Goal: Transaction & Acquisition: Purchase product/service

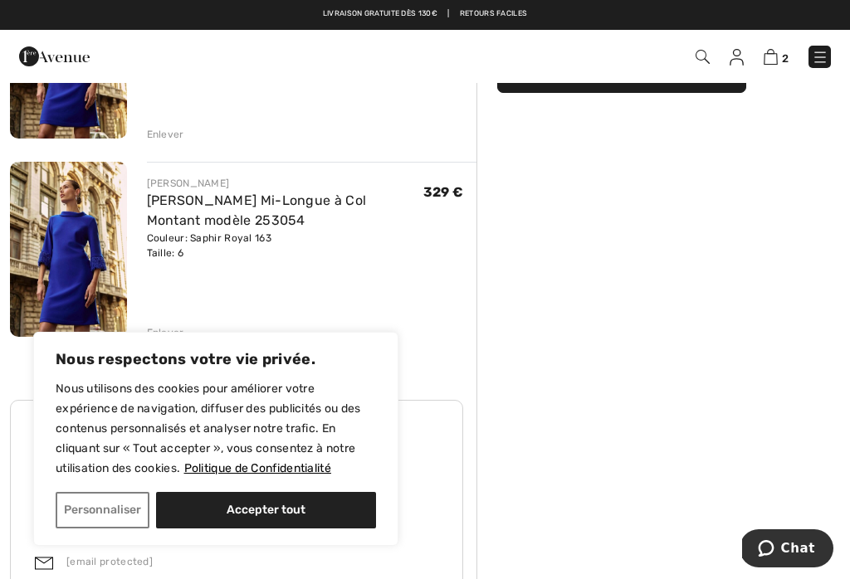
scroll to position [273, 0]
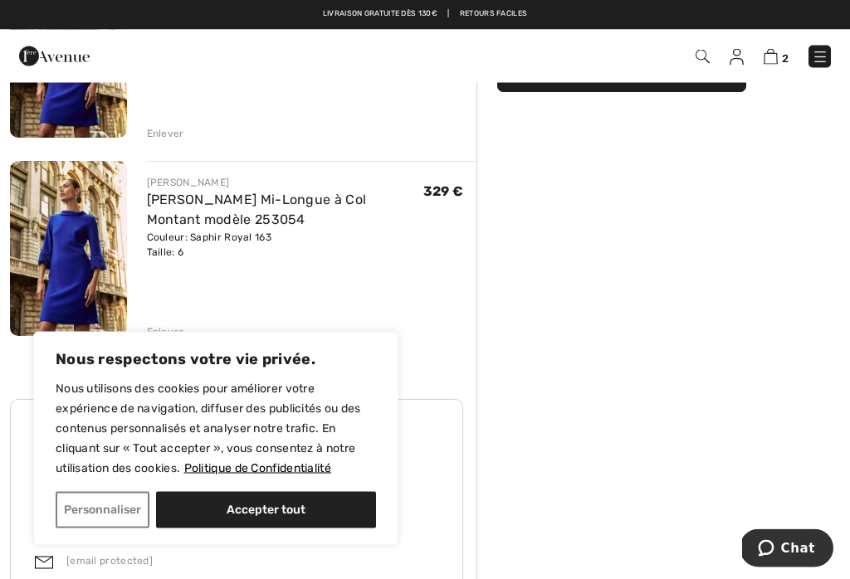
click at [162, 325] on div "Enlever" at bounding box center [165, 332] width 37 height 15
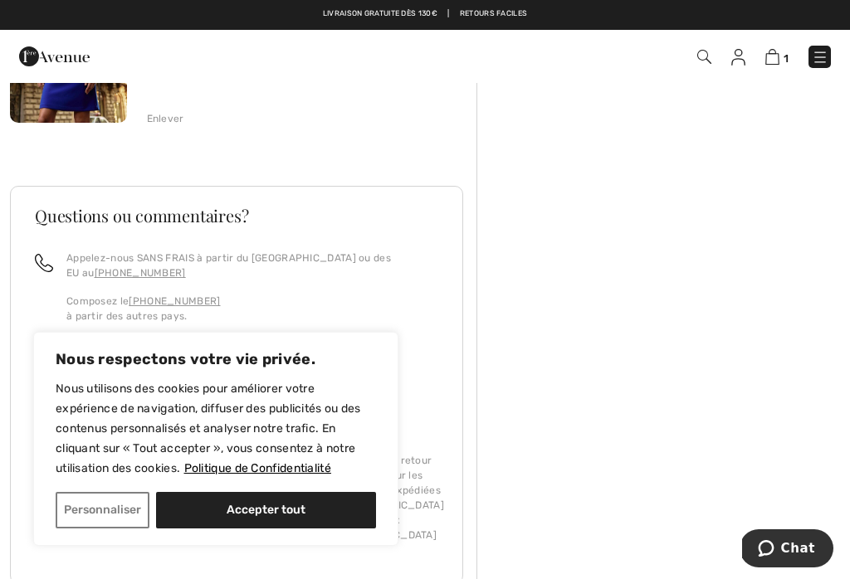
scroll to position [295, 0]
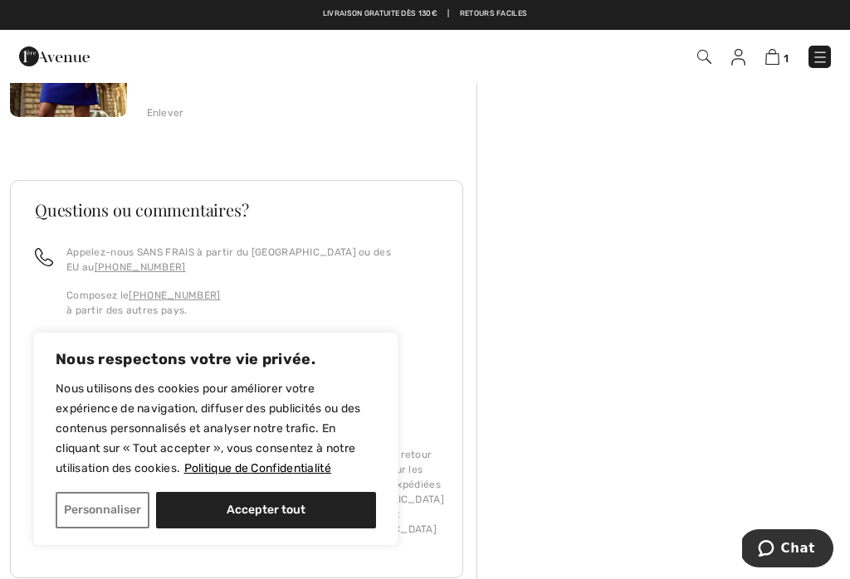
click at [237, 529] on button "Accepter tout" at bounding box center [266, 510] width 220 height 37
checkbox input "true"
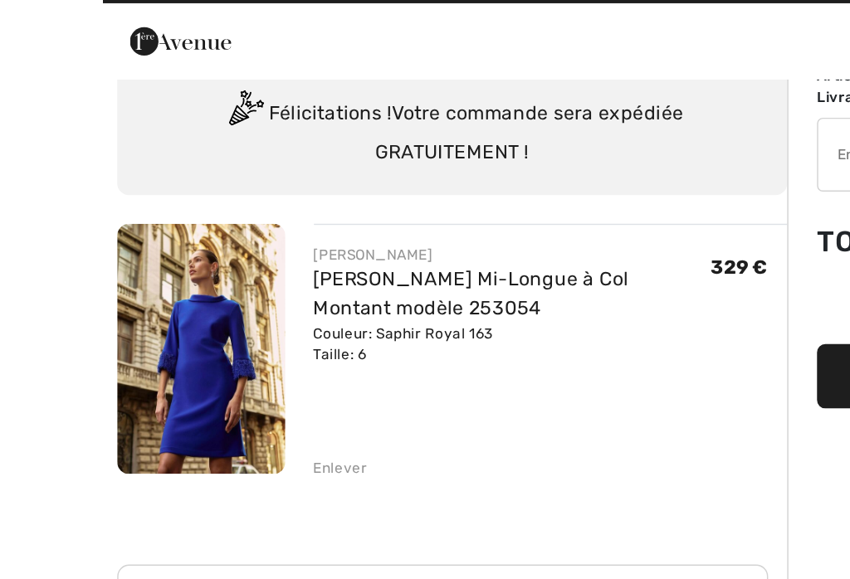
scroll to position [0, 0]
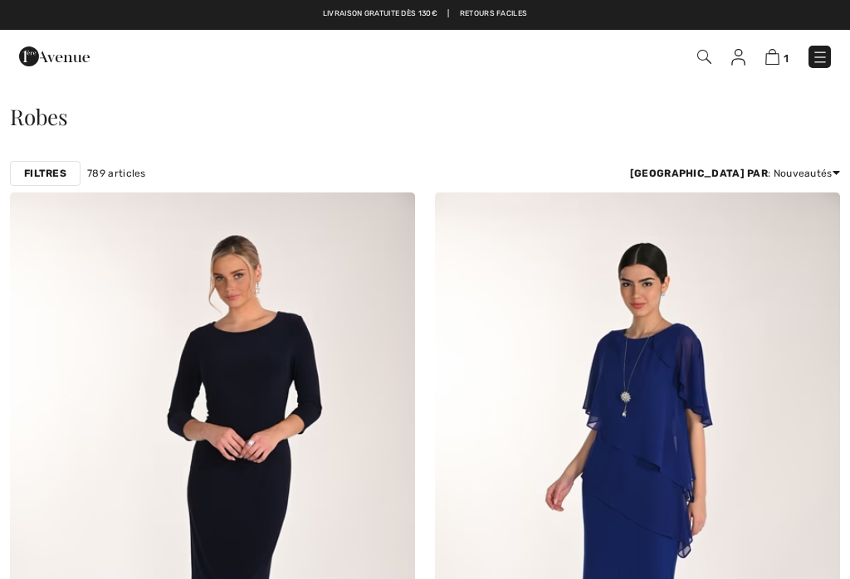
checkbox input "true"
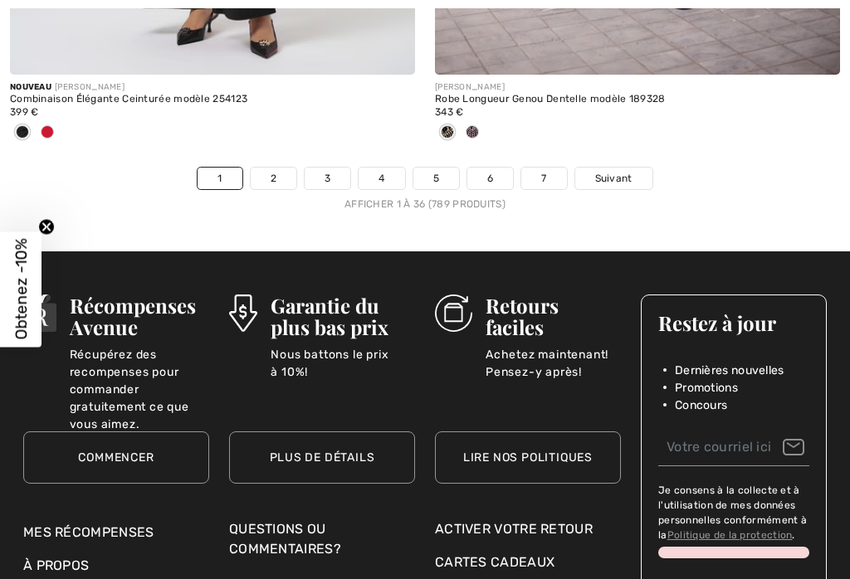
scroll to position [12765, 0]
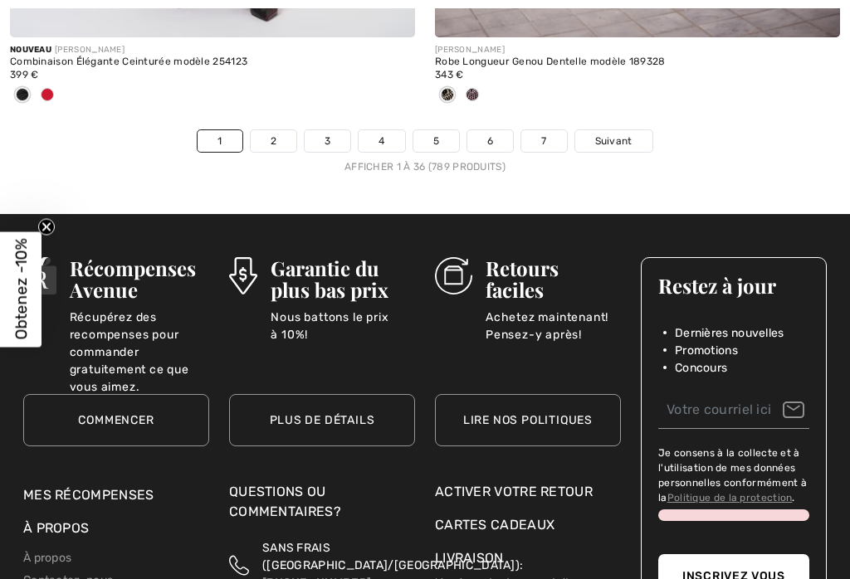
click at [270, 130] on link "2" at bounding box center [274, 141] width 46 height 22
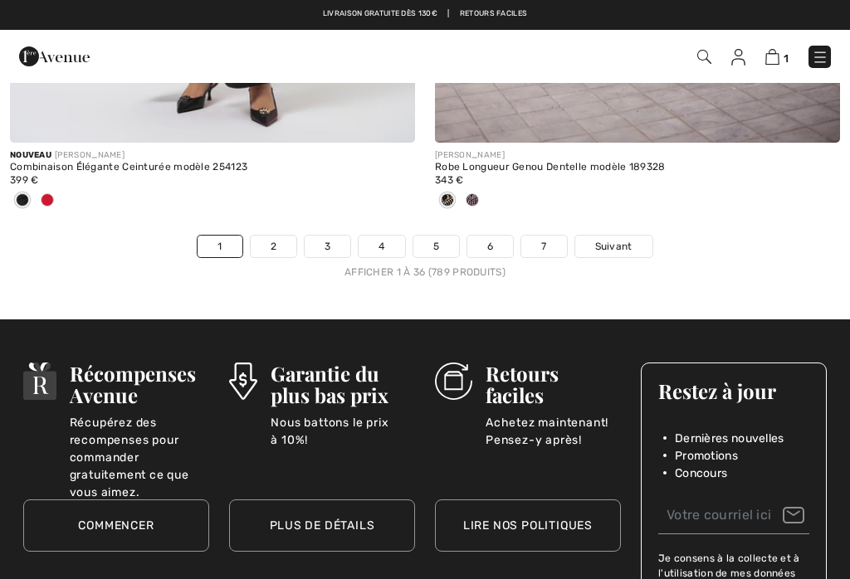
checkbox input "true"
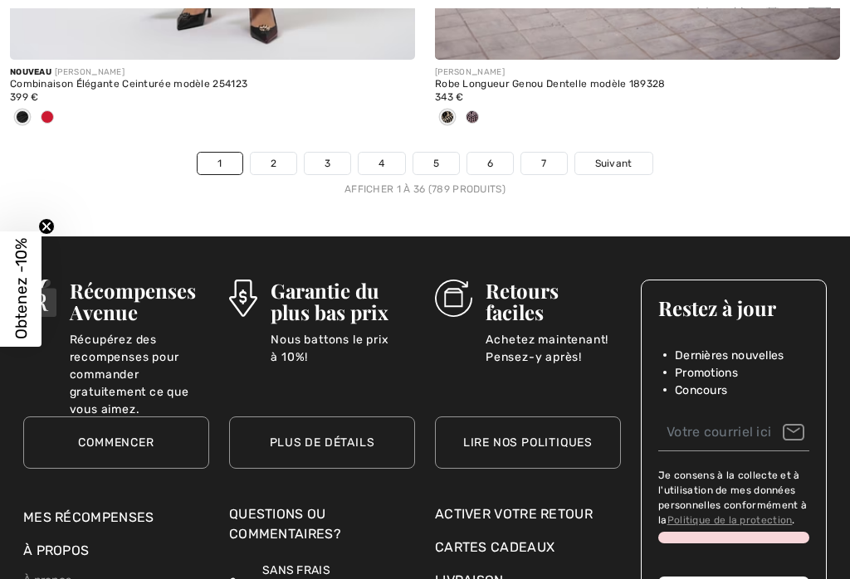
scroll to position [12742, 0]
click at [276, 153] on link "2" at bounding box center [274, 164] width 46 height 22
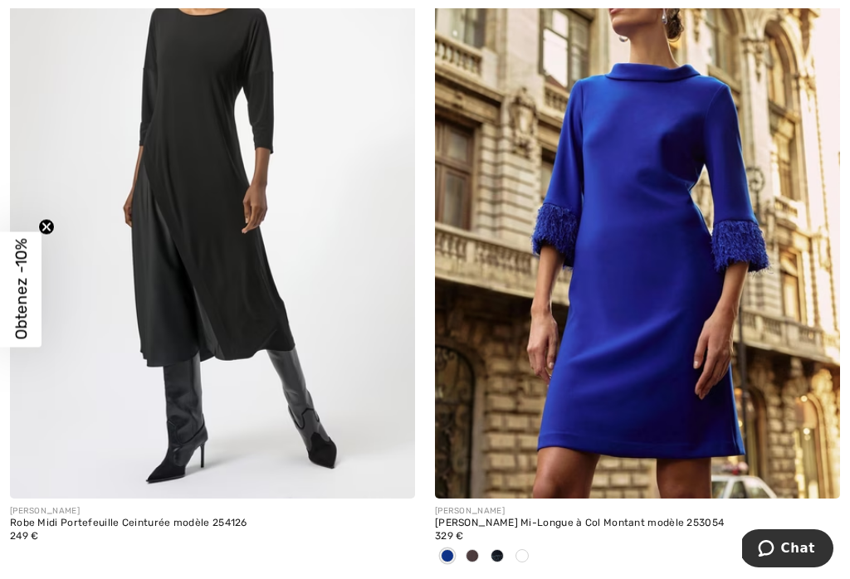
scroll to position [1677, 0]
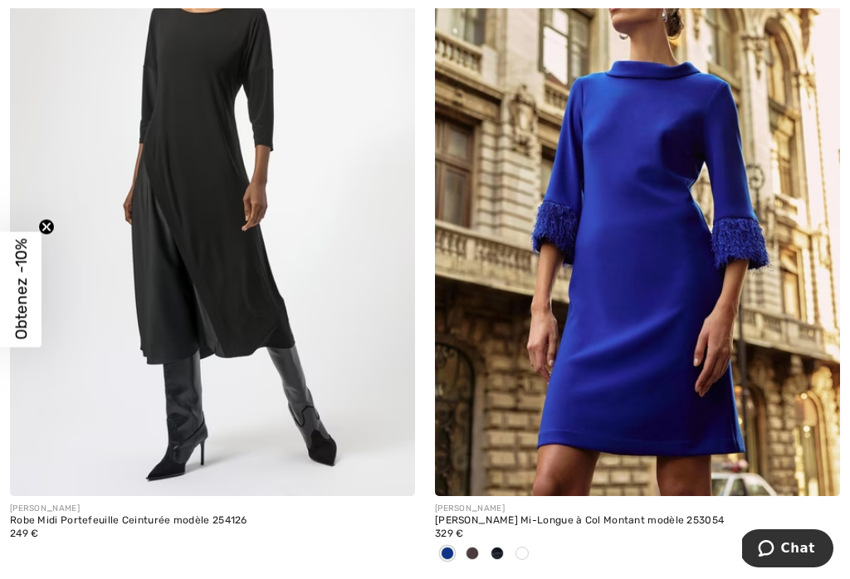
click at [471, 554] on span at bounding box center [472, 553] width 13 height 13
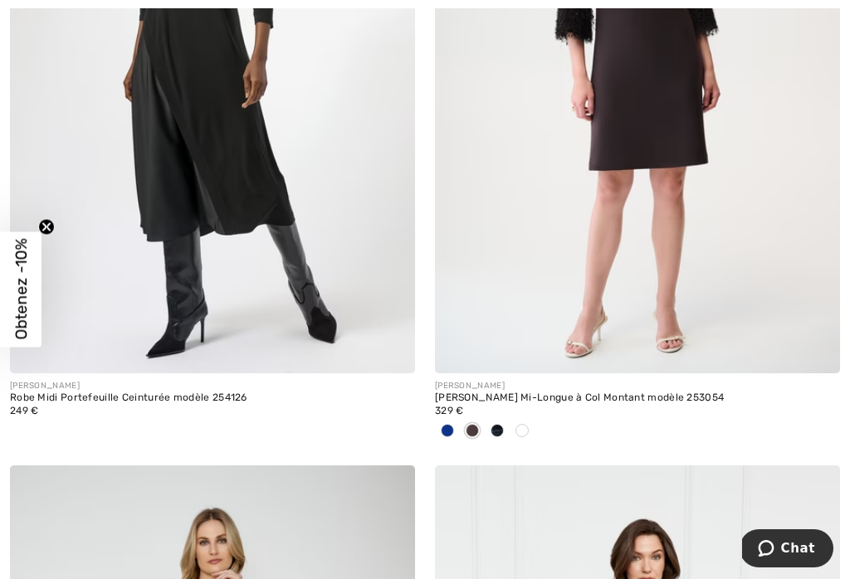
scroll to position [1800, 0]
click at [525, 428] on span at bounding box center [521, 430] width 13 height 13
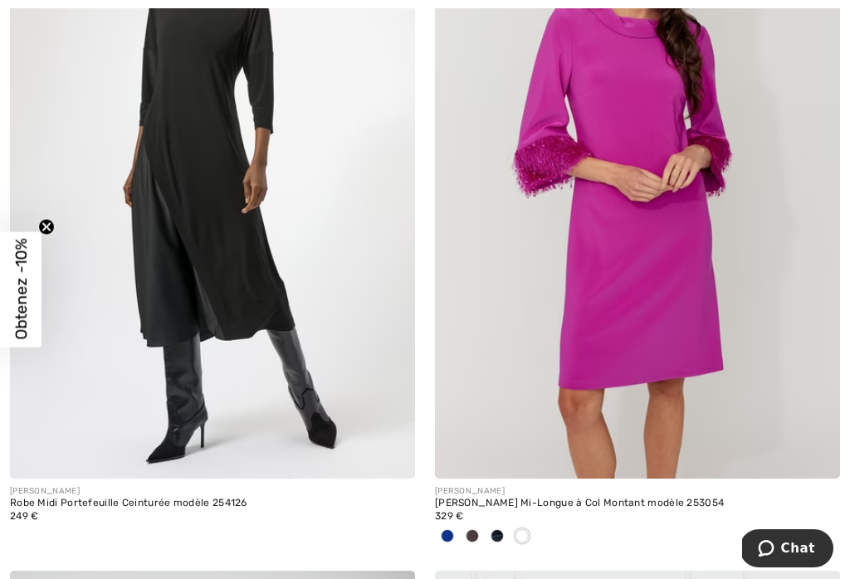
scroll to position [1745, 0]
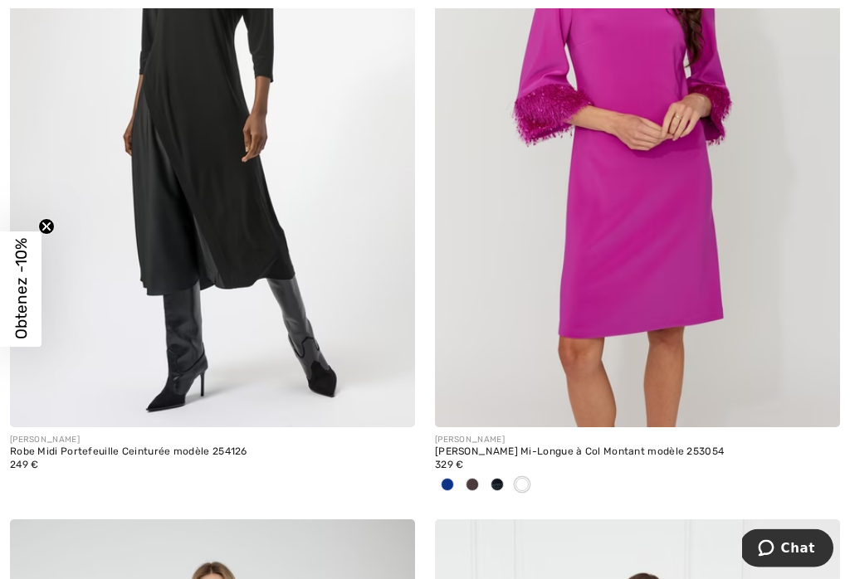
click at [659, 294] on img at bounding box center [637, 124] width 405 height 607
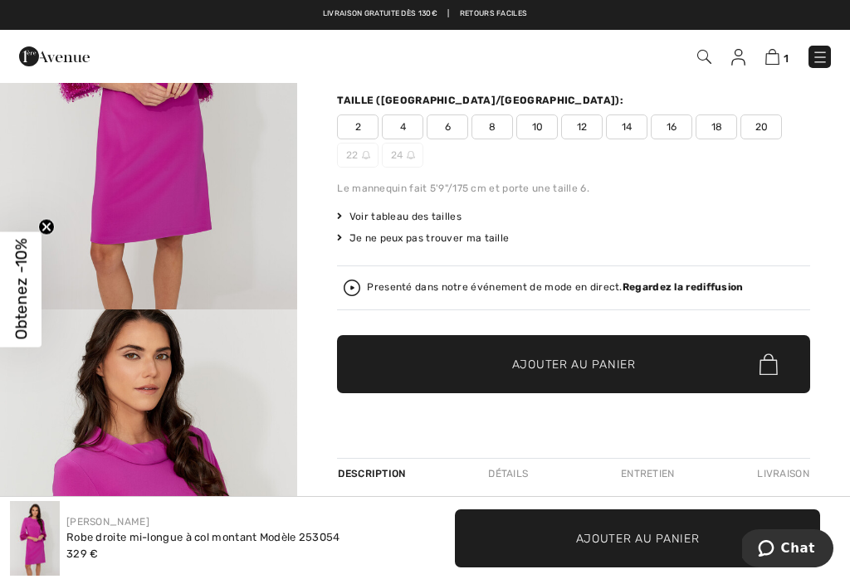
scroll to position [206, 0]
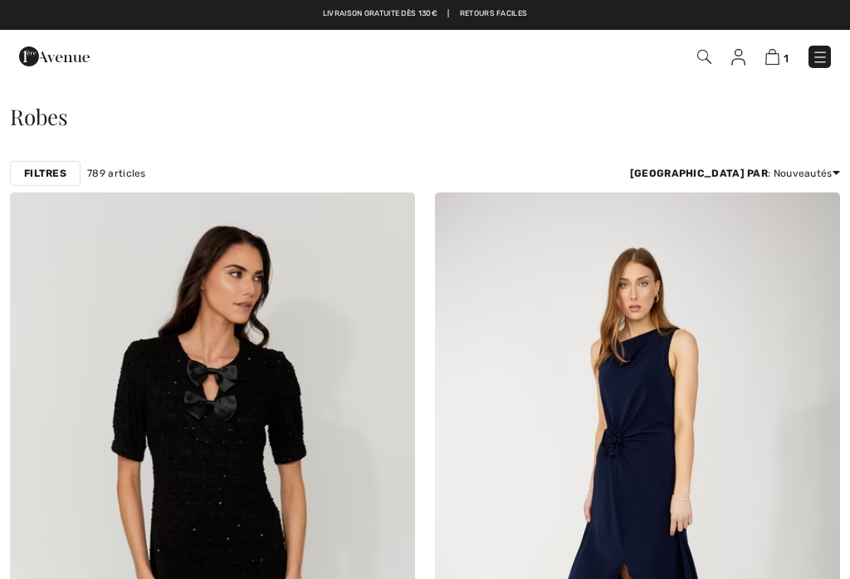
checkbox input "true"
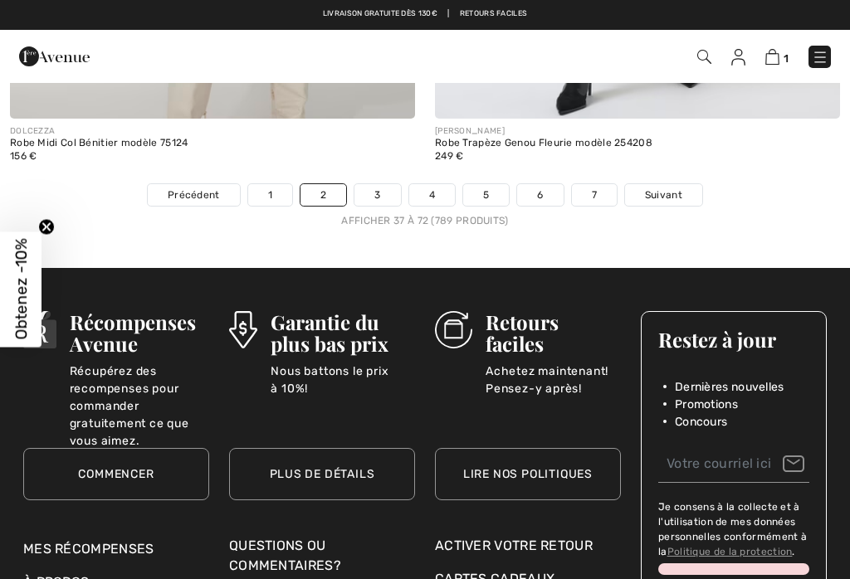
scroll to position [12625, 0]
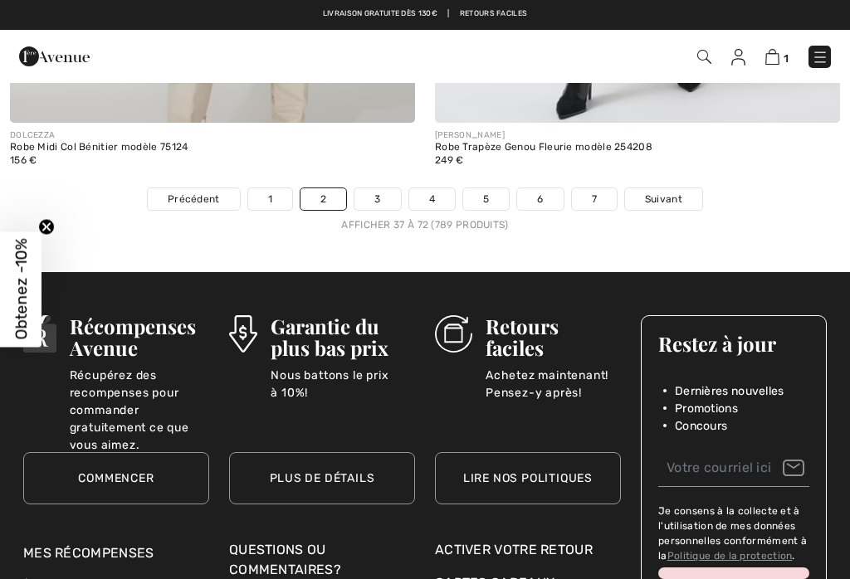
click at [378, 188] on link "3" at bounding box center [377, 199] width 46 height 22
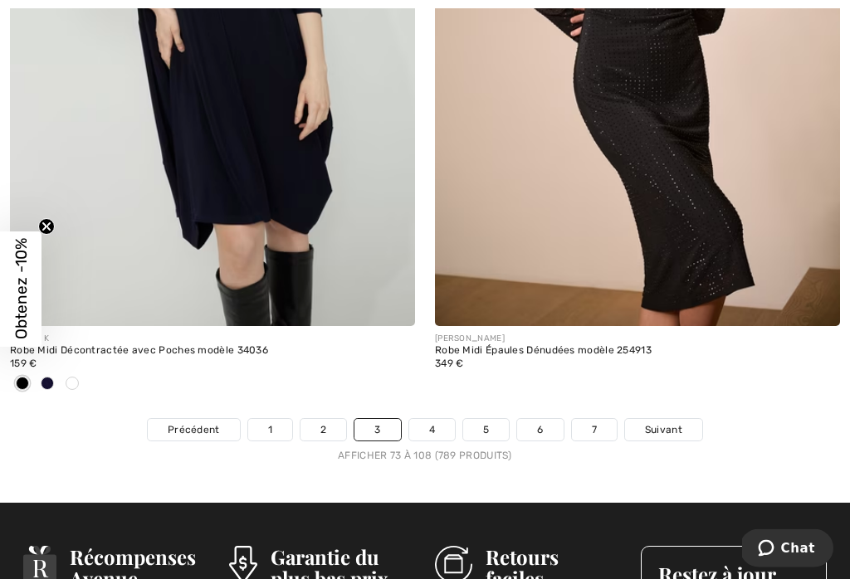
scroll to position [12366, 0]
click at [433, 422] on link "4" at bounding box center [432, 430] width 46 height 22
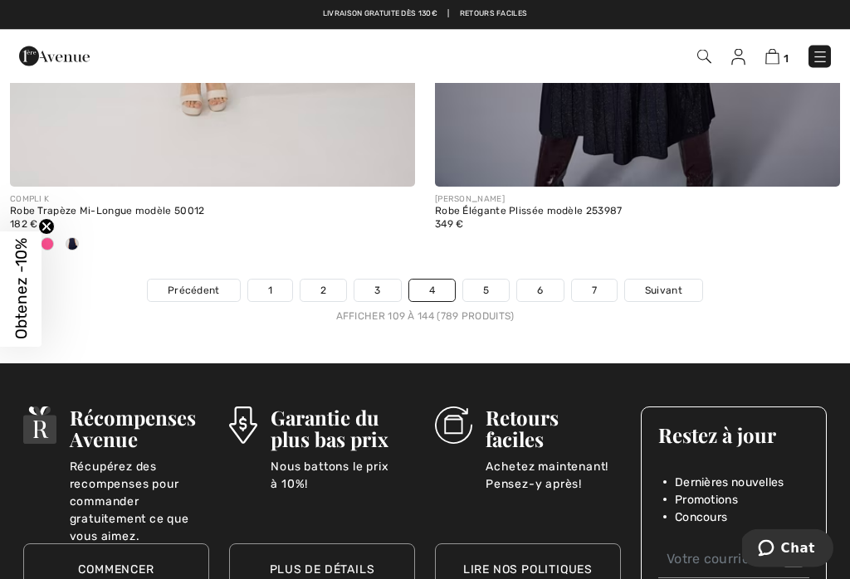
scroll to position [12478, 0]
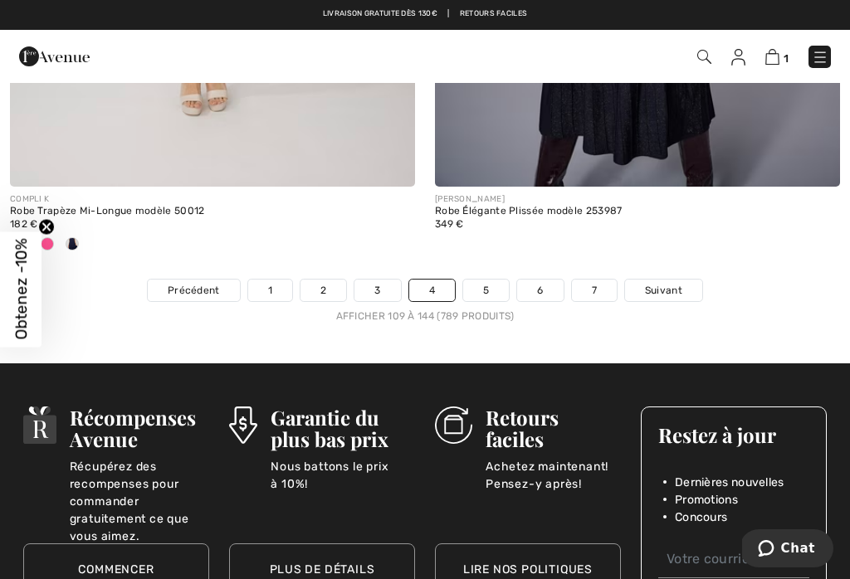
click at [490, 280] on link "5" at bounding box center [486, 291] width 46 height 22
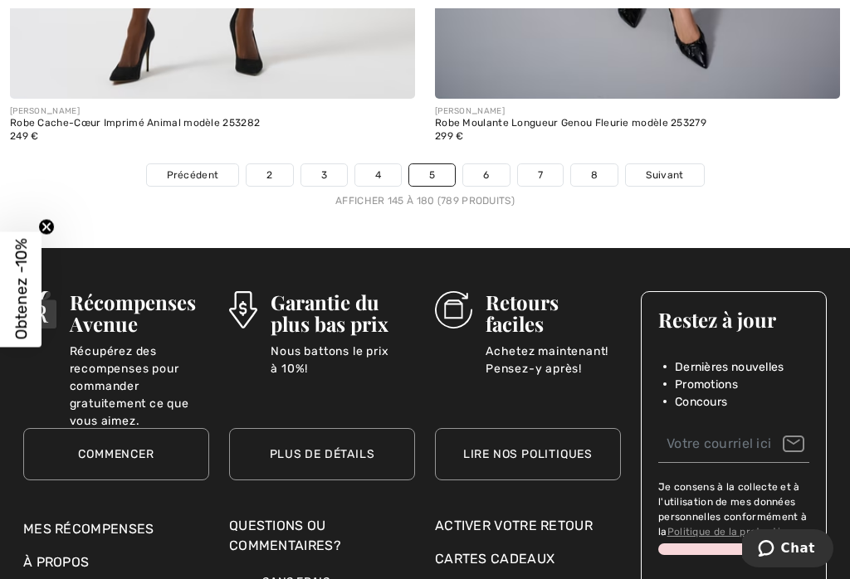
scroll to position [12721, 0]
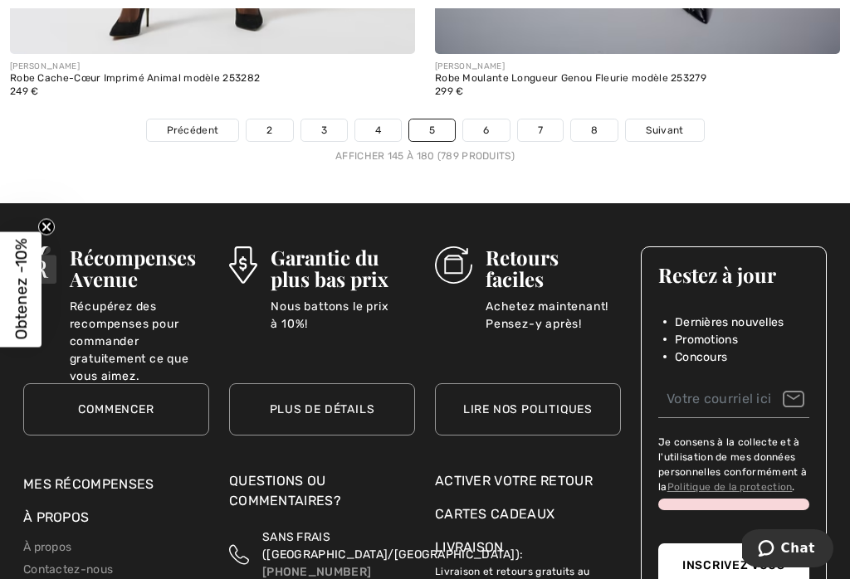
click at [484, 120] on link "6" at bounding box center [486, 131] width 46 height 22
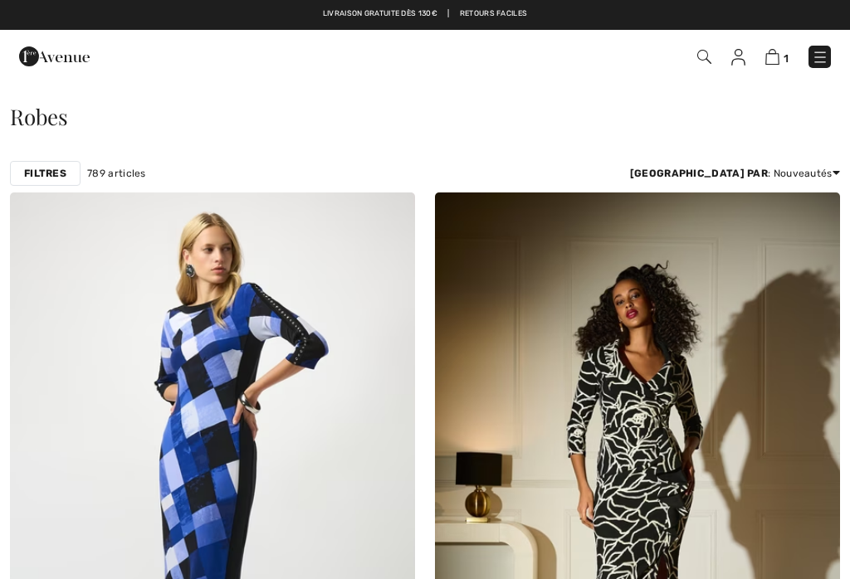
checkbox input "true"
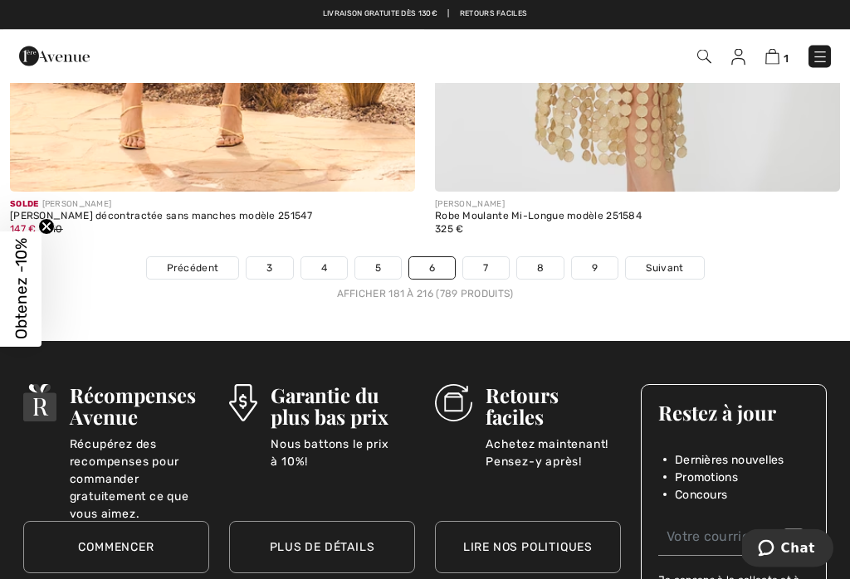
scroll to position [12419, 0]
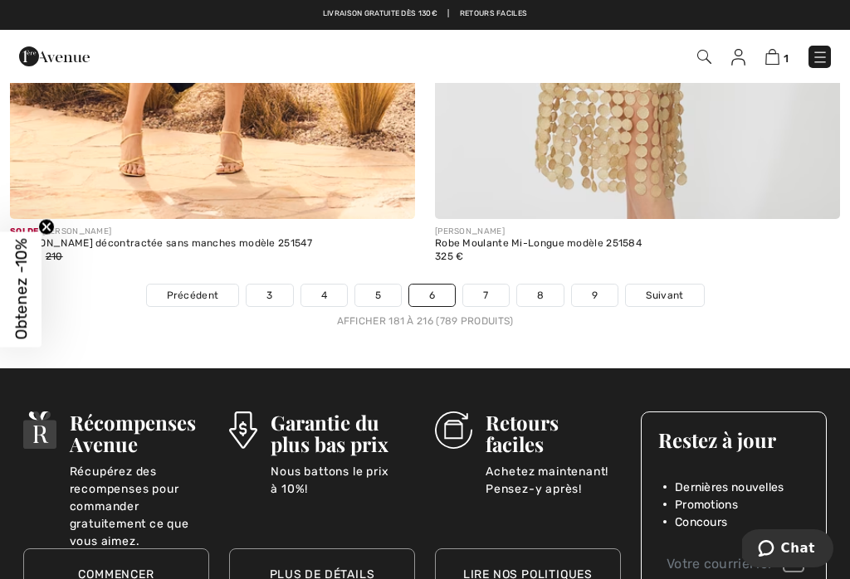
click at [479, 294] on link "7" at bounding box center [485, 296] width 45 height 22
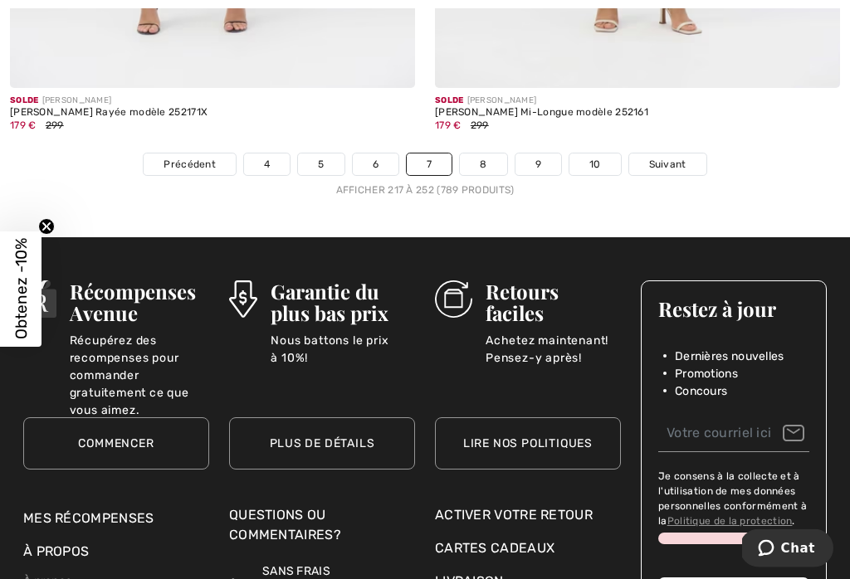
scroll to position [12714, 0]
click at [486, 154] on link "8" at bounding box center [483, 165] width 46 height 22
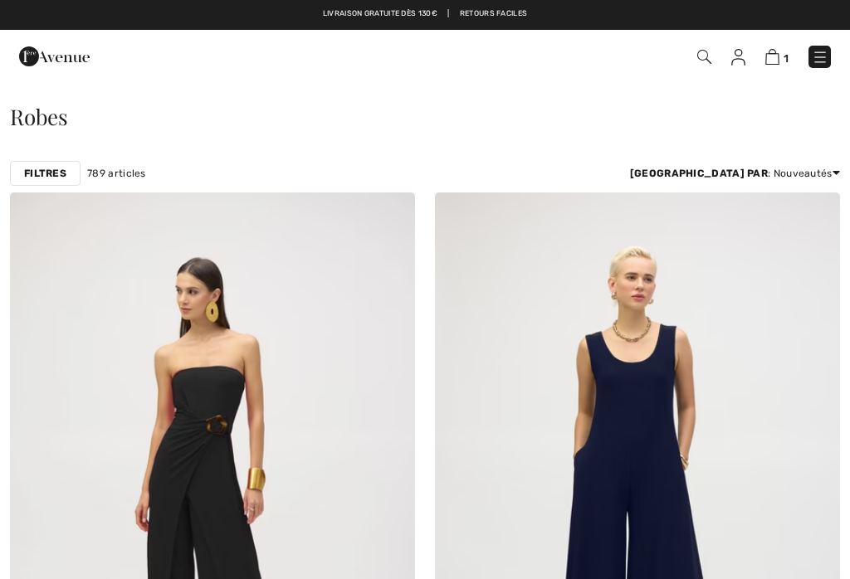
checkbox input "true"
